Goal: Complete application form: Complete application form

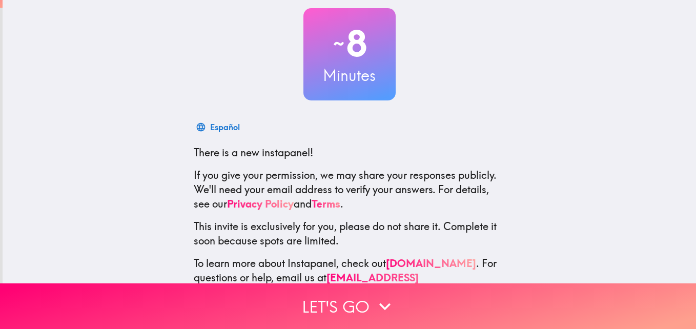
scroll to position [83, 0]
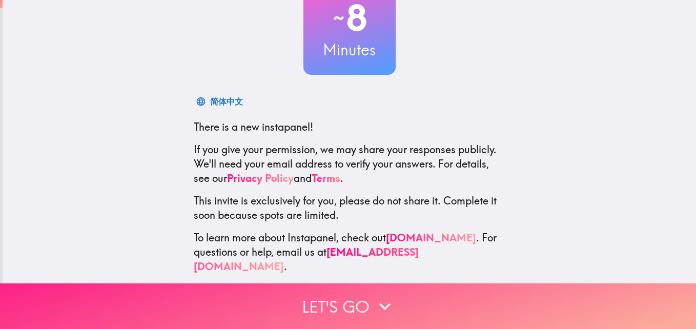
click at [324, 300] on button "Let's go" at bounding box center [348, 307] width 696 height 46
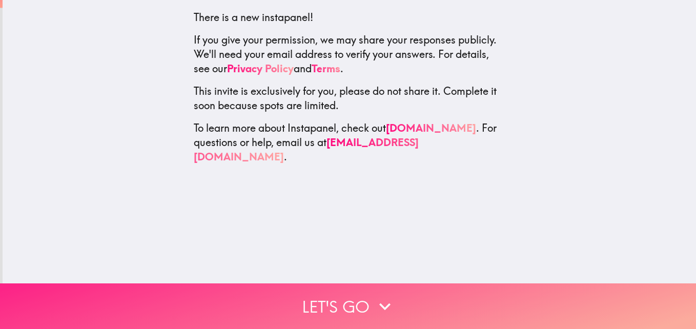
scroll to position [0, 0]
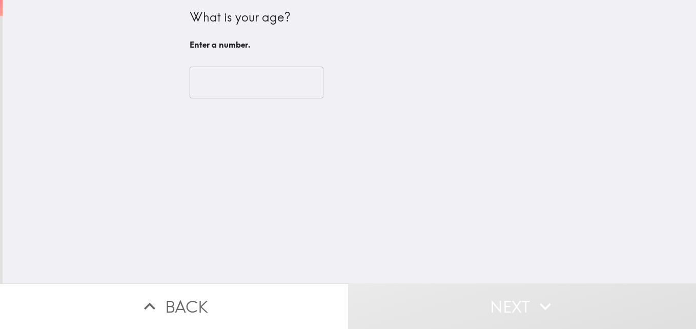
click at [284, 83] on input "number" at bounding box center [257, 83] width 134 height 32
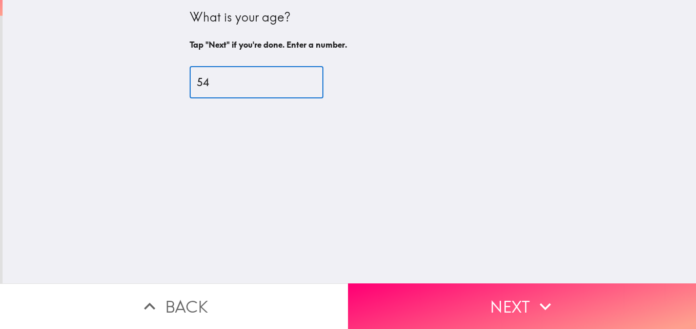
type input "54"
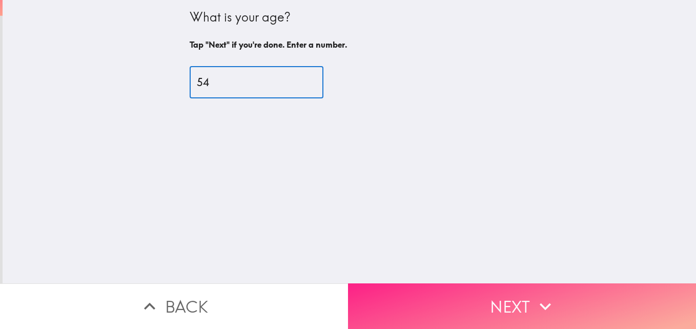
click at [484, 295] on button "Next" at bounding box center [522, 307] width 348 height 46
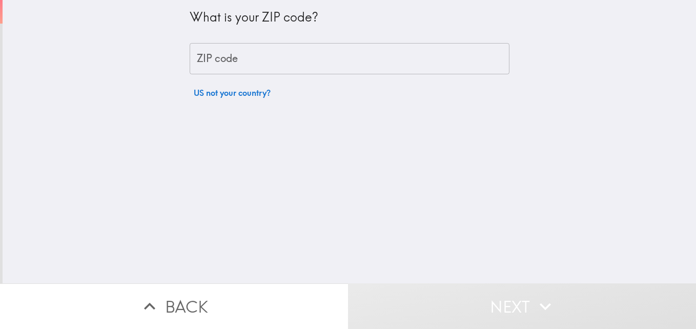
click at [360, 56] on input "ZIP code" at bounding box center [350, 59] width 320 height 32
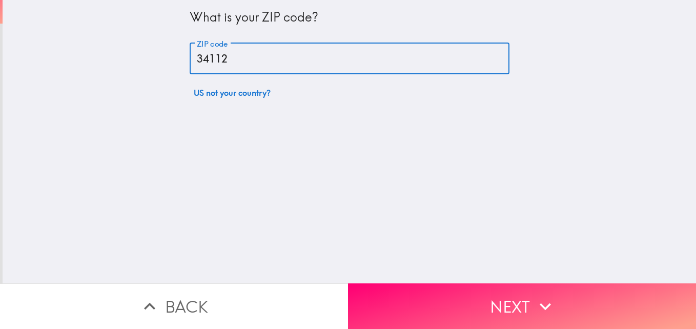
type input "34112"
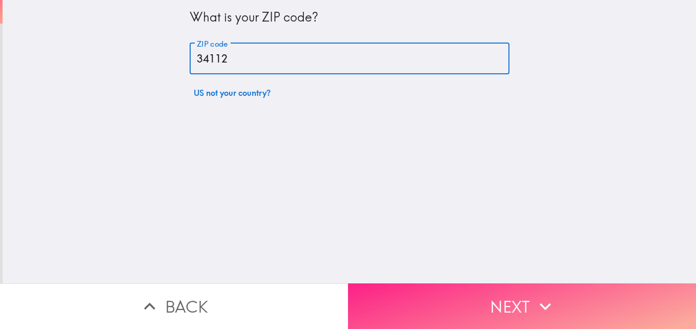
click at [468, 303] on button "Next" at bounding box center [522, 307] width 348 height 46
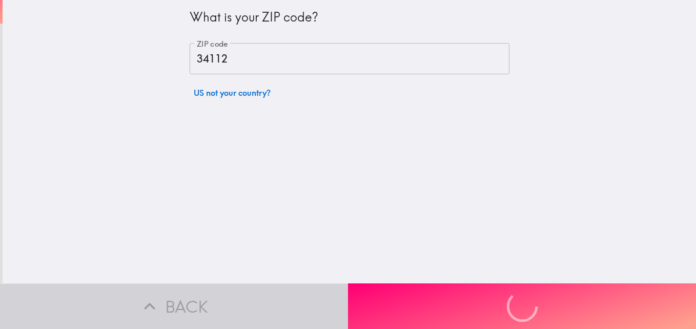
click at [468, 303] on div "Back Next" at bounding box center [348, 307] width 696 height 46
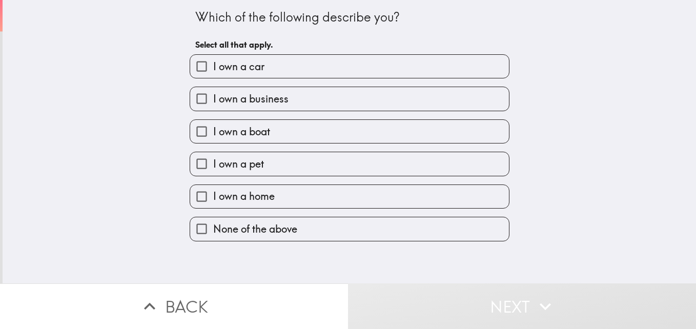
click at [372, 65] on label "I own a car" at bounding box center [349, 66] width 319 height 23
click at [213, 65] on input "I own a car" at bounding box center [201, 66] width 23 height 23
checkbox input "true"
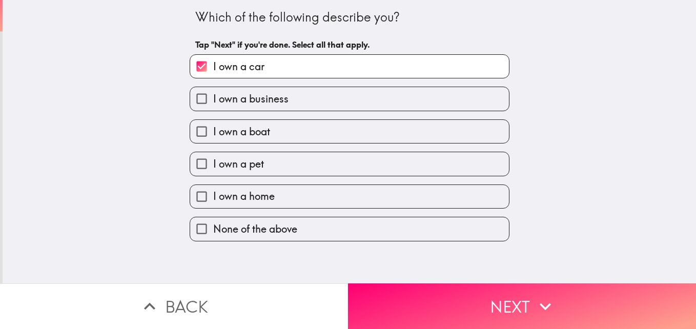
click at [366, 169] on label "I own a pet" at bounding box center [349, 163] width 319 height 23
click at [213, 169] on input "I own a pet" at bounding box center [201, 163] width 23 height 23
checkbox input "true"
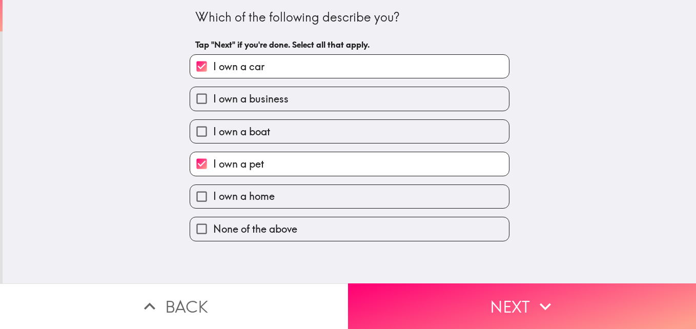
click at [340, 200] on label "I own a home" at bounding box center [349, 196] width 319 height 23
click at [213, 200] on input "I own a home" at bounding box center [201, 196] width 23 height 23
checkbox input "true"
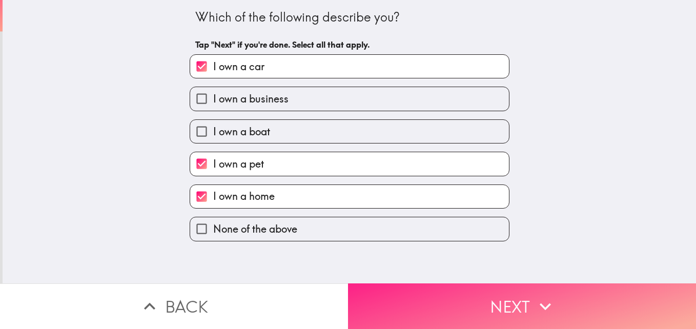
click at [386, 296] on button "Next" at bounding box center [522, 307] width 348 height 46
